Goal: Task Accomplishment & Management: Use online tool/utility

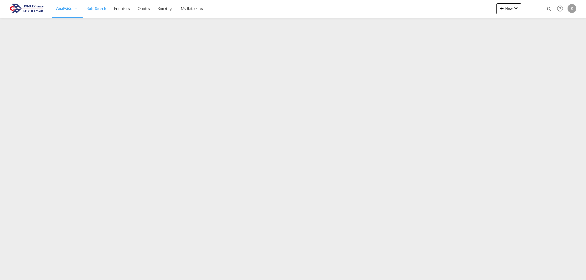
click at [95, 10] on span "Rate Search" at bounding box center [96, 8] width 20 height 5
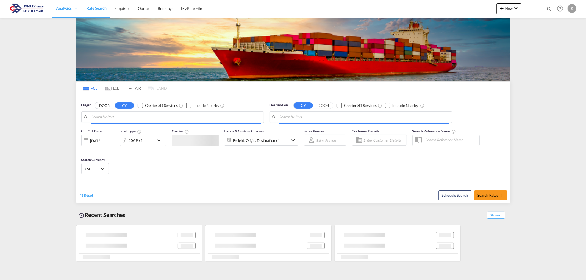
type input "Xingang, CNXGA"
type input "Ashdod, ILASH"
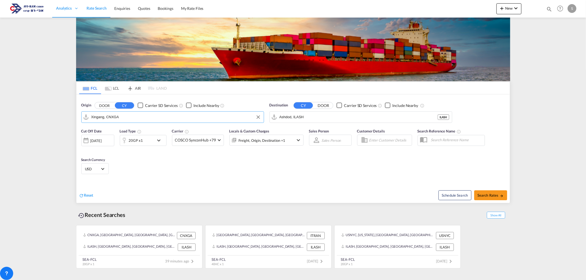
click at [98, 115] on input "Xingang, CNXGA" at bounding box center [176, 117] width 170 height 8
type input "b"
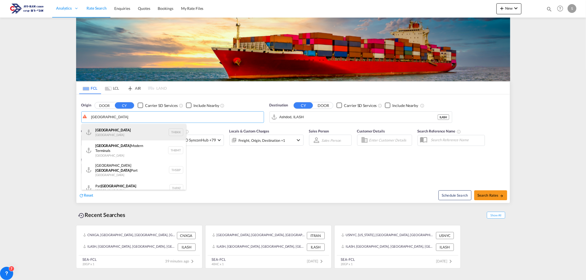
click at [111, 130] on div "[GEOGRAPHIC_DATA] [GEOGRAPHIC_DATA] THBKK" at bounding box center [134, 132] width 104 height 16
type input "[GEOGRAPHIC_DATA], THBKK"
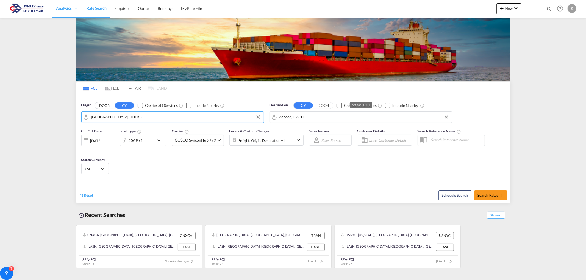
click at [303, 118] on input "Ashdod, ILASH" at bounding box center [364, 117] width 170 height 8
